Goal: Information Seeking & Learning: Find specific page/section

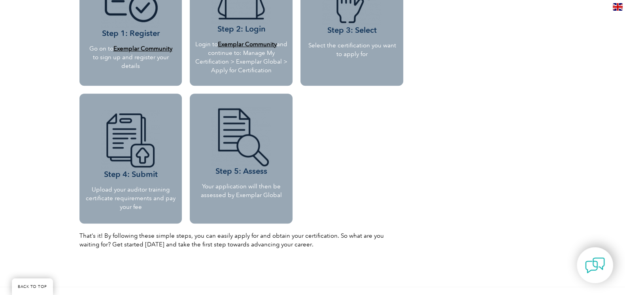
scroll to position [793, 0]
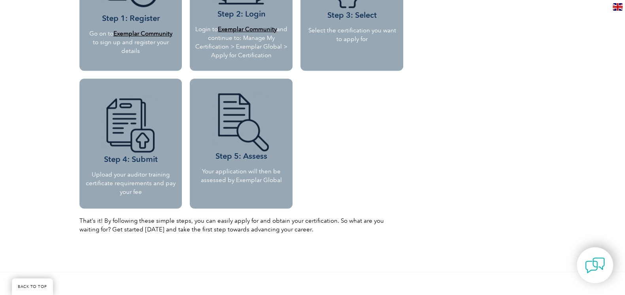
drag, startPoint x: 632, startPoint y: 30, endPoint x: 632, endPoint y: 189, distance: 159.7
drag, startPoint x: 113, startPoint y: 176, endPoint x: 148, endPoint y: 192, distance: 38.9
click at [148, 192] on p "Upload your auditor training certificate requirements and pay your fee" at bounding box center [130, 183] width 91 height 26
copy p "your auditor training certificate requirements and pay your fee"
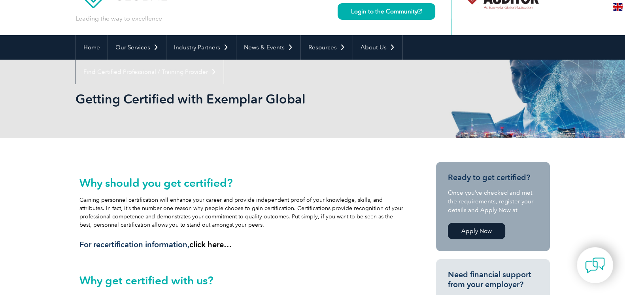
scroll to position [0, 0]
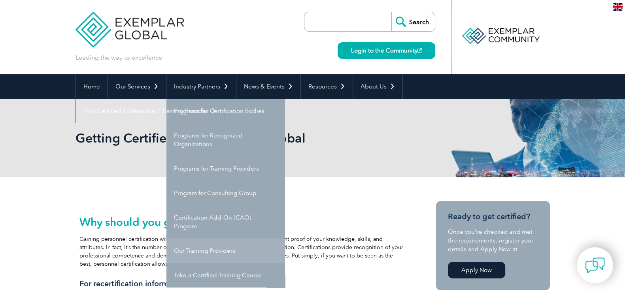
click at [213, 250] on link "Our Training Providers" at bounding box center [225, 251] width 119 height 25
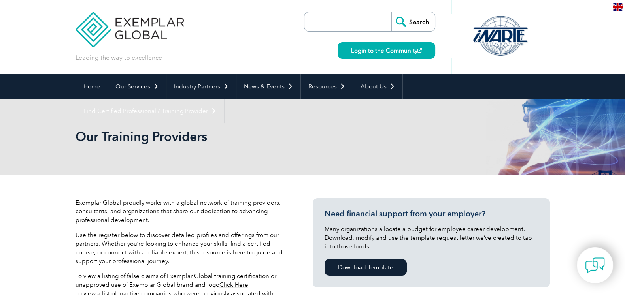
click at [594, 81] on div "Home Our Services Getting Certified Individual Certifications Engineers & Techn…" at bounding box center [312, 86] width 625 height 25
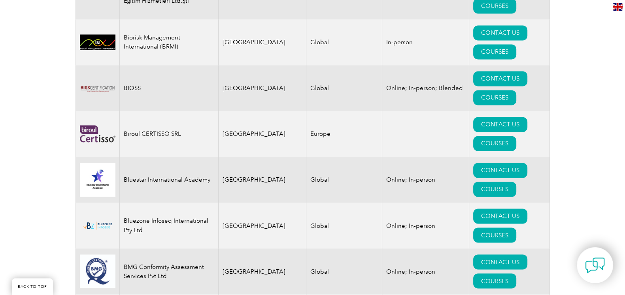
scroll to position [105, 0]
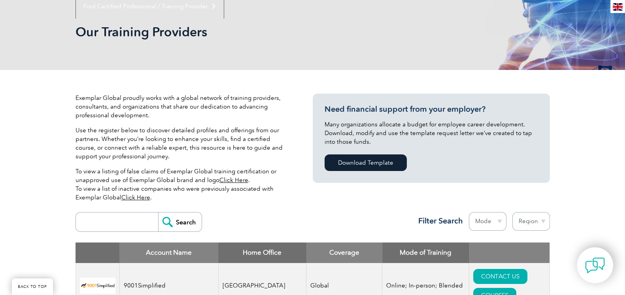
click at [126, 224] on input "search" at bounding box center [119, 222] width 78 height 19
type input "pepat"
click at [170, 223] on input "Search" at bounding box center [179, 222] width 43 height 19
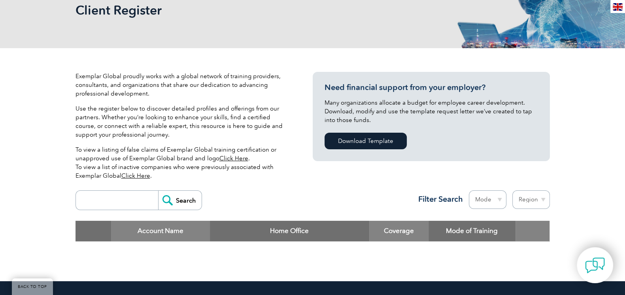
scroll to position [67, 0]
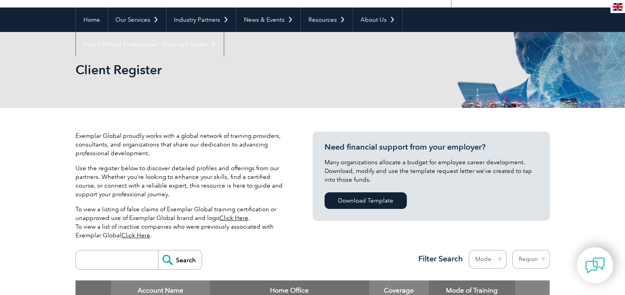
click at [130, 250] on form "Search" at bounding box center [138, 260] width 126 height 20
click at [124, 266] on input "search" at bounding box center [119, 260] width 78 height 19
type input "cdg"
click at [178, 268] on input "Search" at bounding box center [179, 260] width 43 height 19
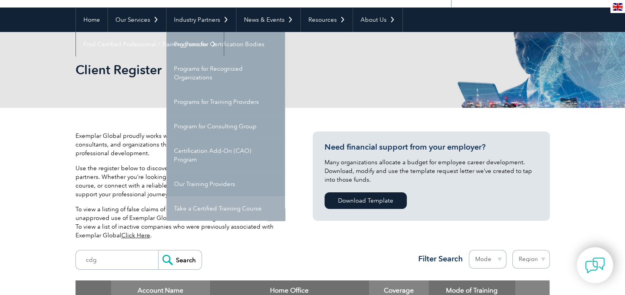
click at [218, 212] on link "Take a Certified Training Course" at bounding box center [225, 208] width 119 height 25
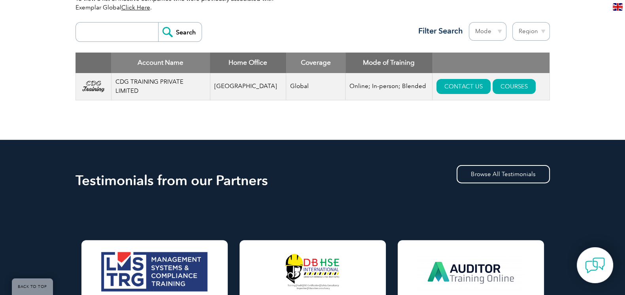
scroll to position [215, 0]
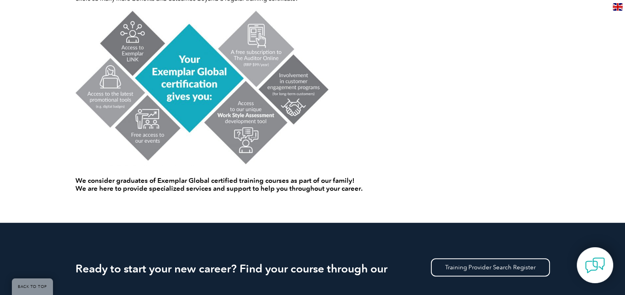
scroll to position [508, 0]
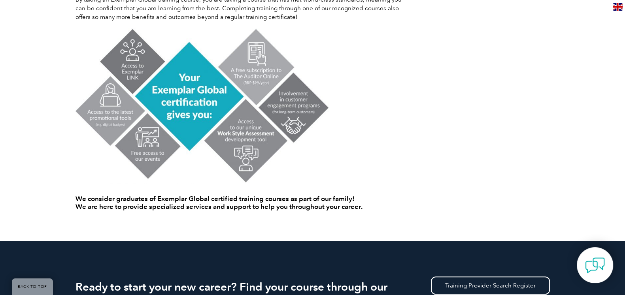
drag, startPoint x: 632, startPoint y: 25, endPoint x: 632, endPoint y: 146, distance: 121.3
click at [625, 146] on html "BACK TO TOP Leading the way to excellence Search" at bounding box center [312, 74] width 625 height 1165
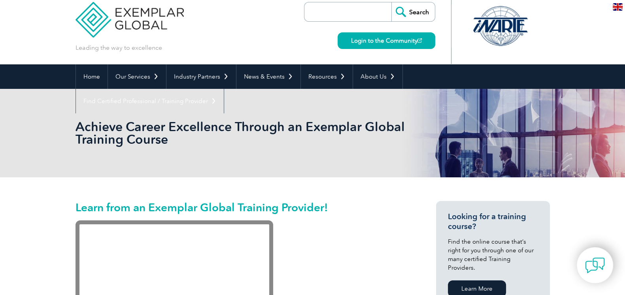
scroll to position [0, 0]
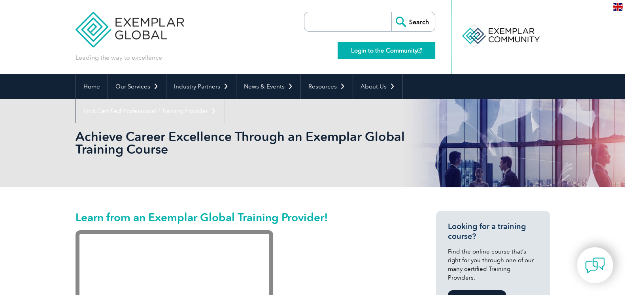
click at [392, 50] on link "Login to the Community" at bounding box center [387, 50] width 98 height 17
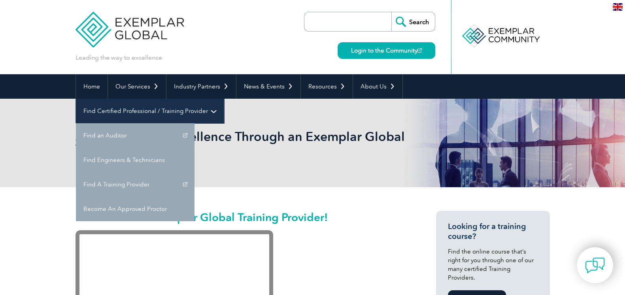
click at [224, 99] on link "Find Certified Professional / Training Provider" at bounding box center [150, 111] width 148 height 25
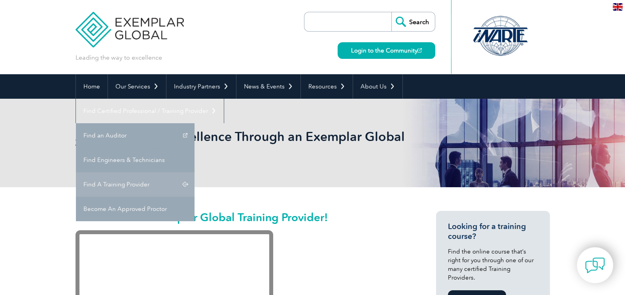
click at [194, 172] on link "Find A Training Provider" at bounding box center [135, 184] width 119 height 25
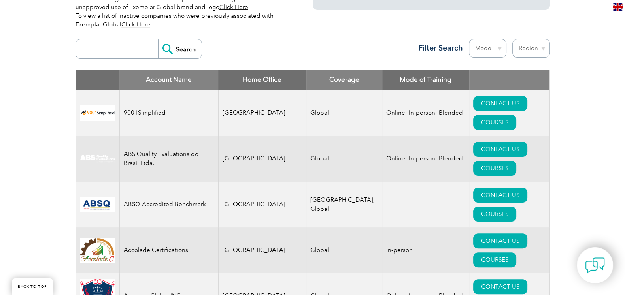
scroll to position [278, 0]
click at [132, 44] on input "search" at bounding box center [119, 49] width 78 height 19
type input "india"
click at [176, 57] on input "Search" at bounding box center [179, 49] width 43 height 19
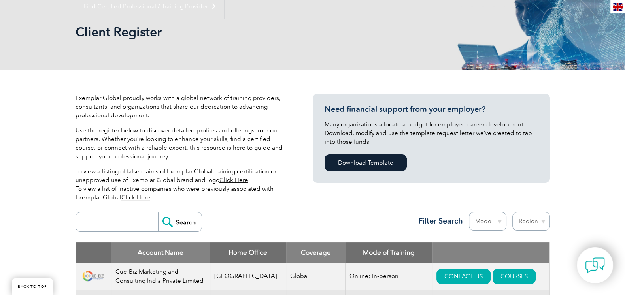
scroll to position [234, 0]
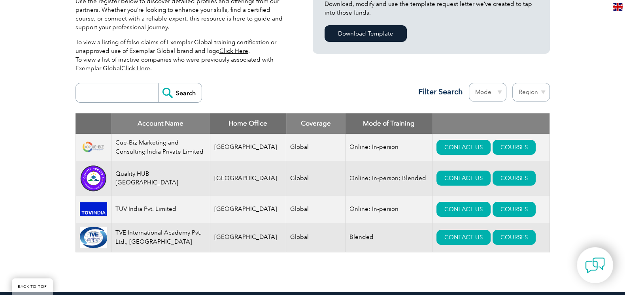
click at [122, 83] on input "search" at bounding box center [119, 92] width 78 height 19
type input "cdg"
click at [172, 98] on input "Search" at bounding box center [179, 92] width 43 height 19
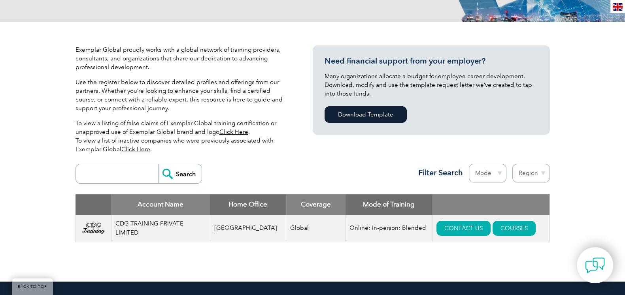
scroll to position [157, 0]
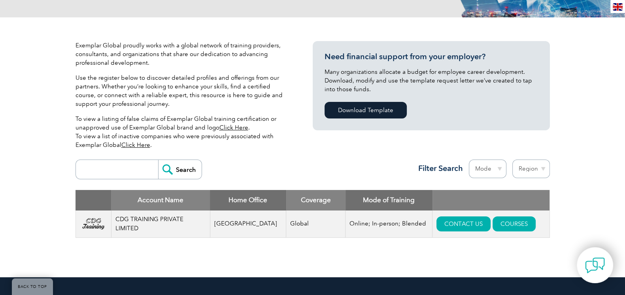
click at [118, 173] on input "search" at bounding box center [119, 169] width 78 height 19
type input "iso15189"
click at [177, 173] on input "Search" at bounding box center [179, 169] width 43 height 19
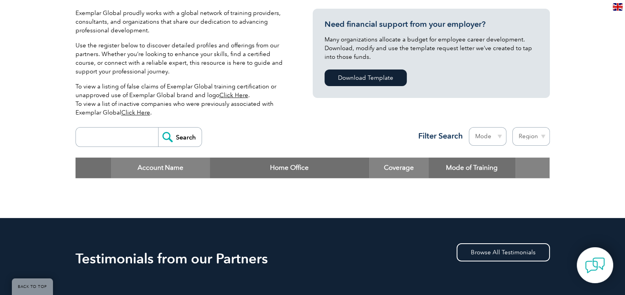
scroll to position [146, 0]
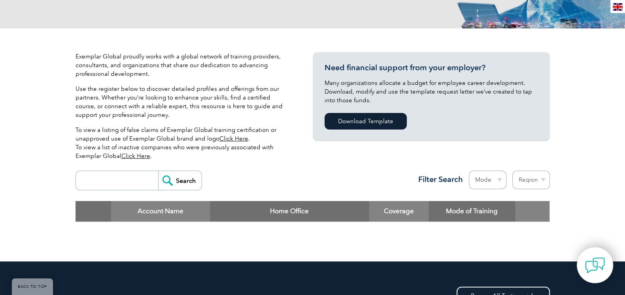
click at [98, 183] on input "search" at bounding box center [119, 180] width 78 height 19
click at [138, 157] on link "Click Here" at bounding box center [135, 156] width 29 height 7
click at [232, 140] on link "Click Here" at bounding box center [233, 138] width 29 height 7
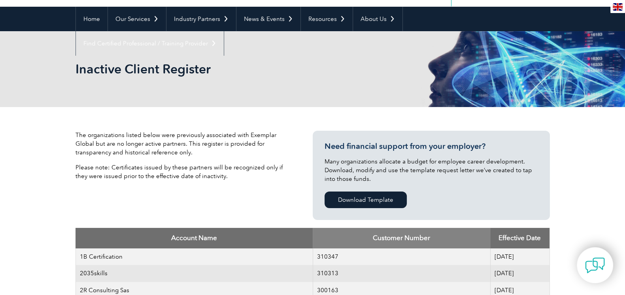
scroll to position [57, 0]
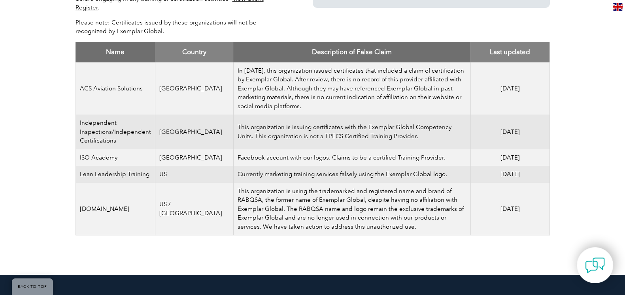
scroll to position [296, 0]
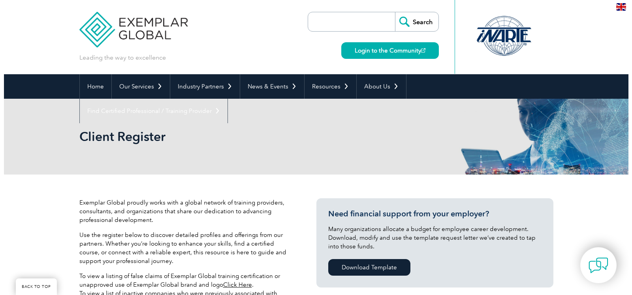
scroll to position [157, 0]
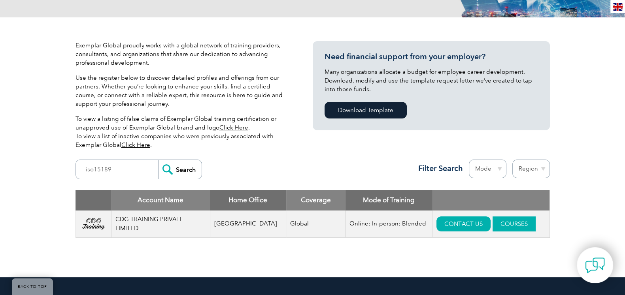
click at [496, 225] on link "COURSES" at bounding box center [514, 224] width 43 height 15
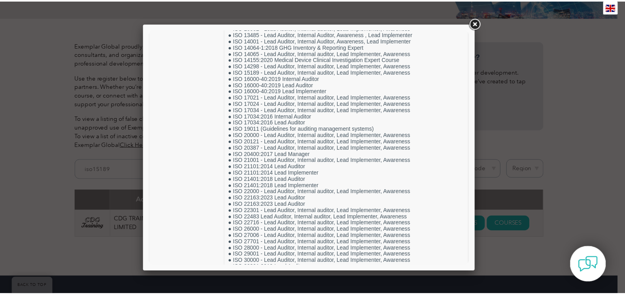
scroll to position [1151, 0]
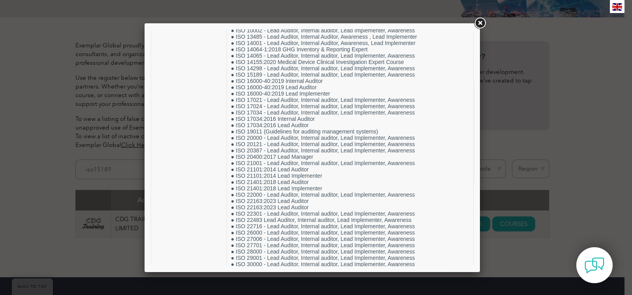
click at [479, 17] on link at bounding box center [480, 23] width 14 height 14
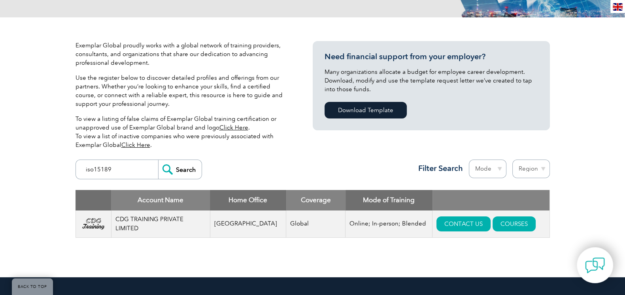
drag, startPoint x: 128, startPoint y: 175, endPoint x: 59, endPoint y: 176, distance: 69.6
click at [59, 176] on div "Exemplar Global proudly works with a global network of training providers, cons…" at bounding box center [312, 147] width 625 height 260
type input "punyam"
click at [171, 174] on input "Search" at bounding box center [179, 169] width 43 height 19
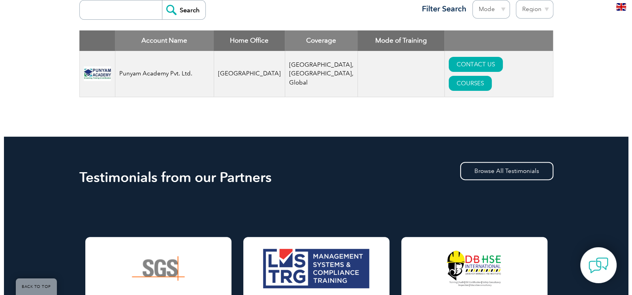
scroll to position [332, 0]
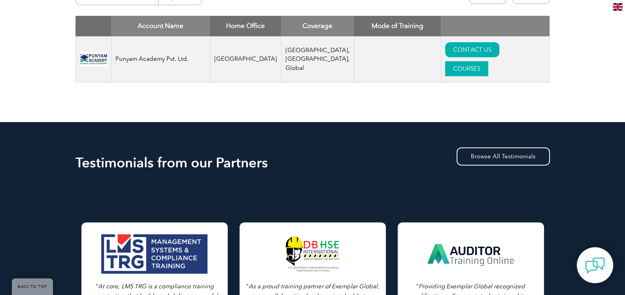
click at [486, 61] on link "COURSES" at bounding box center [466, 68] width 43 height 15
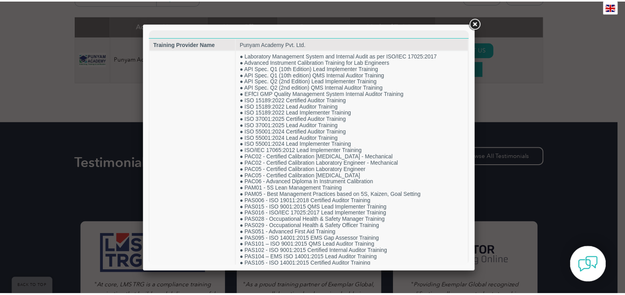
scroll to position [0, 0]
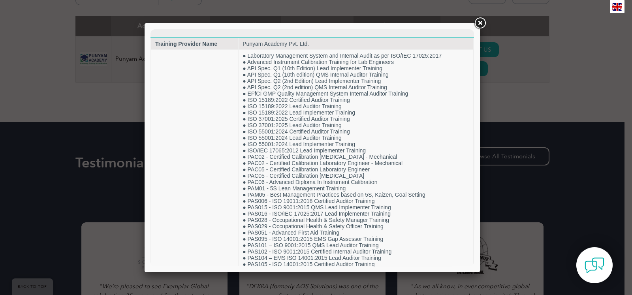
click at [477, 23] on link at bounding box center [480, 23] width 14 height 14
